Goal: Navigation & Orientation: Find specific page/section

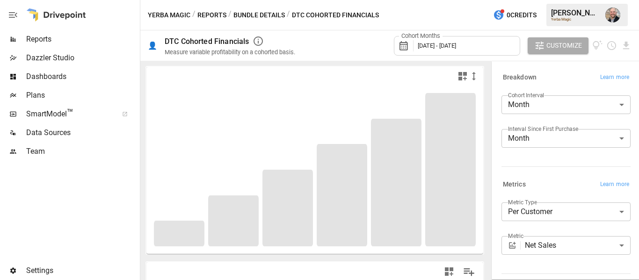
click at [55, 42] on span "Reports" at bounding box center [82, 39] width 112 height 11
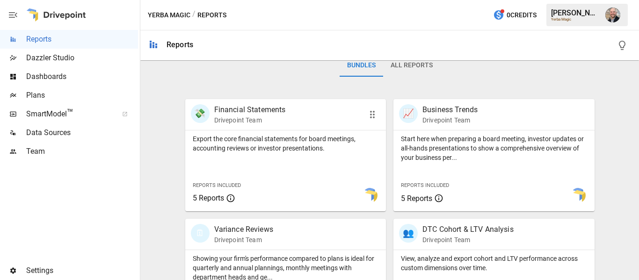
scroll to position [140, 0]
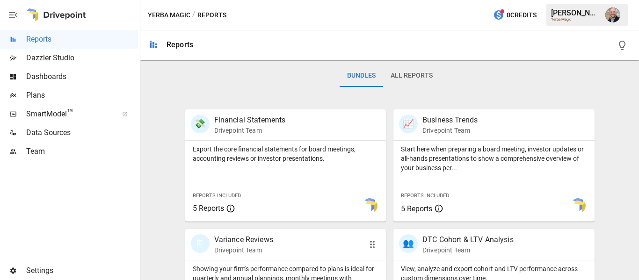
click at [230, 240] on p "Variance Reviews" at bounding box center [243, 239] width 59 height 11
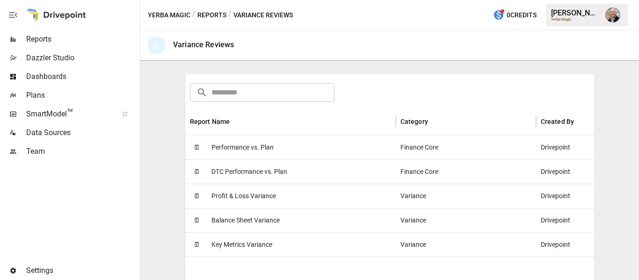
scroll to position [140, 0]
click at [264, 150] on span "Performance vs. Plan" at bounding box center [243, 147] width 62 height 24
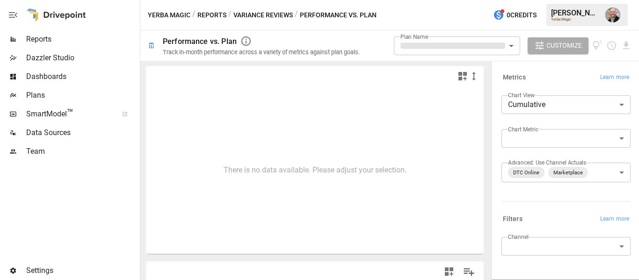
type input "**********"
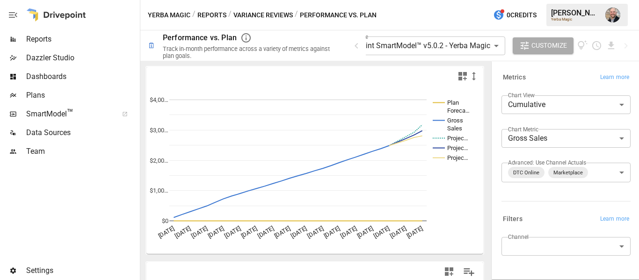
click at [611, 14] on img "Dustin Jacobson" at bounding box center [613, 14] width 15 height 15
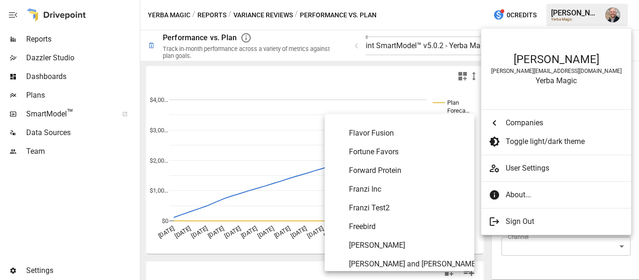
scroll to position [1770, 0]
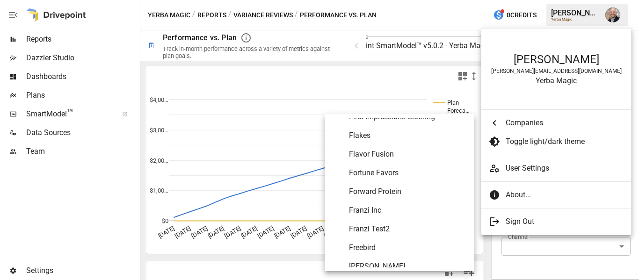
click at [430, 157] on span "Flavor Fusion" at bounding box center [408, 154] width 118 height 11
